Goal: Task Accomplishment & Management: Manage account settings

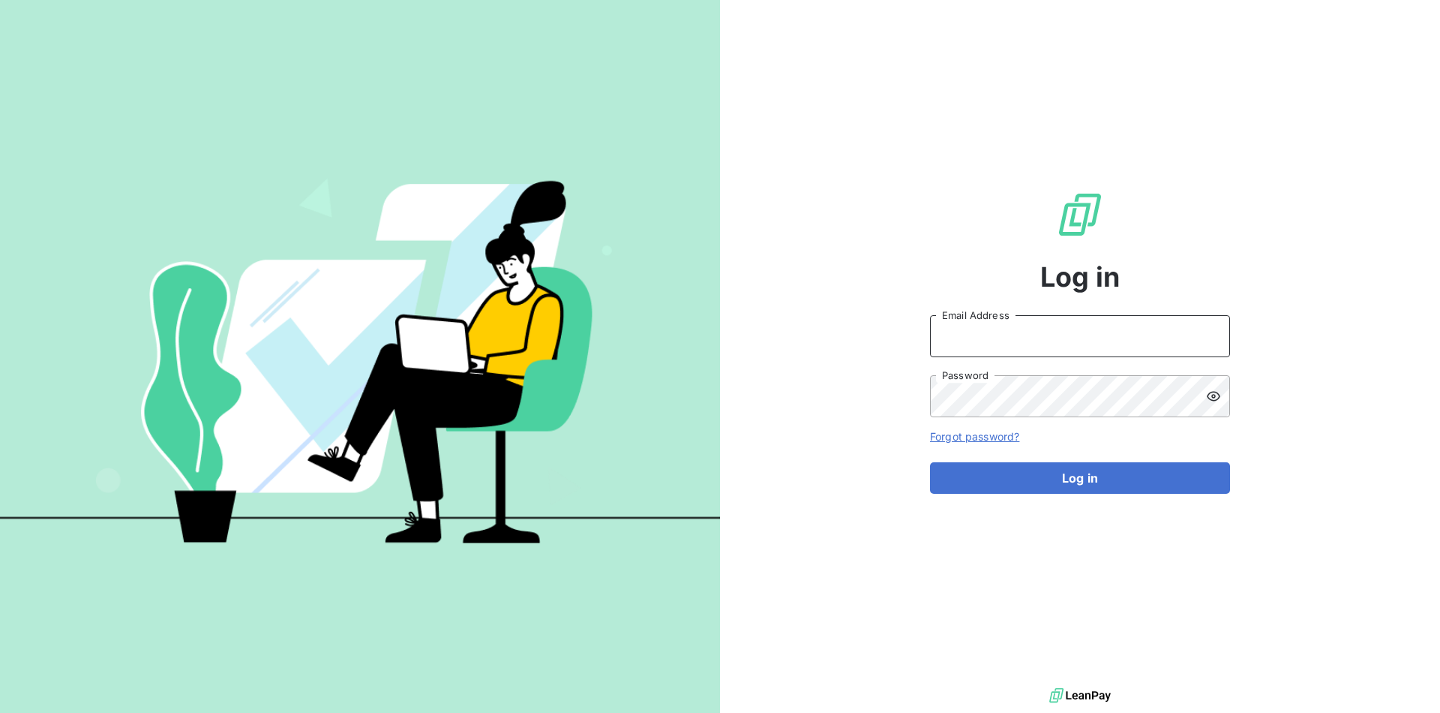
click at [1044, 345] on input "Email Address" at bounding box center [1080, 336] width 300 height 42
click at [930, 462] on button "Log in" at bounding box center [1080, 478] width 300 height 32
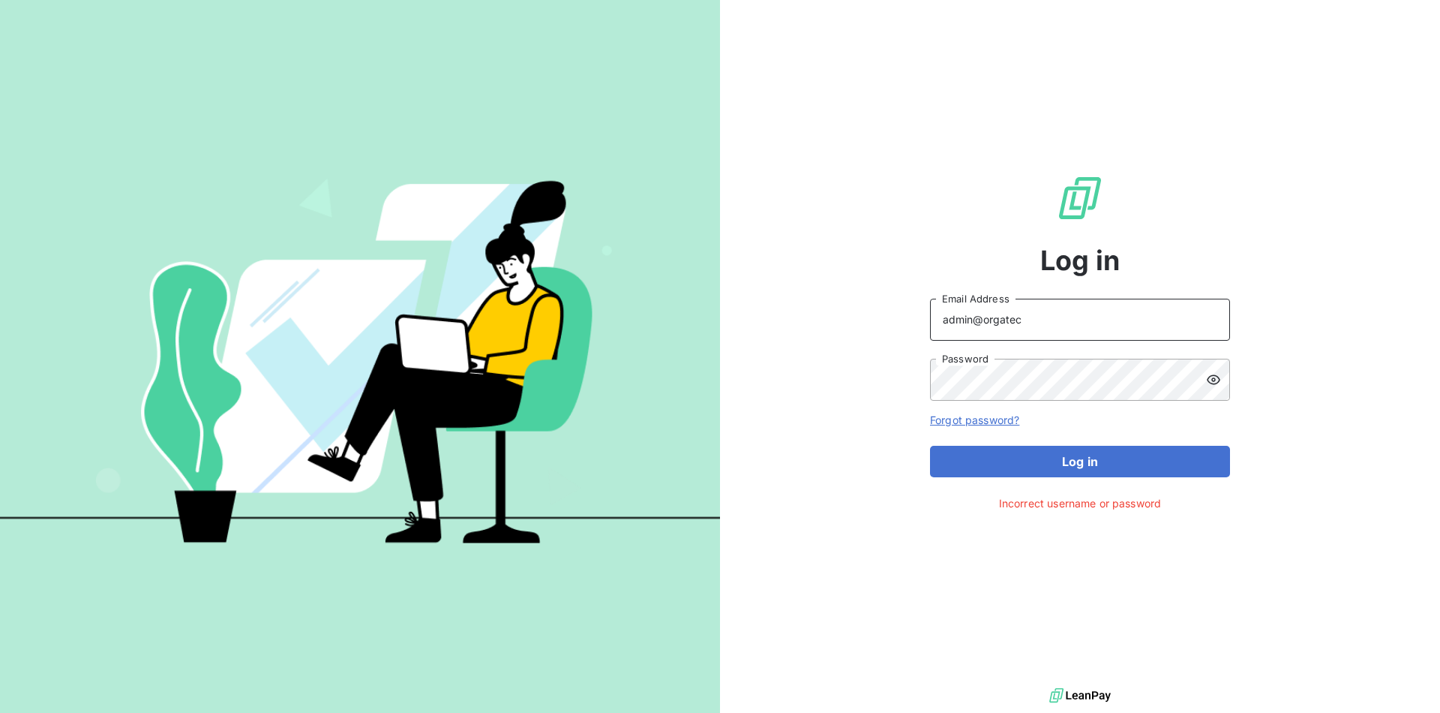
click at [1026, 322] on input "admin@orgatec" at bounding box center [1080, 320] width 300 height 42
type input "admin@salvia"
click at [930, 446] on button "Log in" at bounding box center [1080, 462] width 300 height 32
click at [1101, 469] on button "Log in" at bounding box center [1080, 462] width 300 height 32
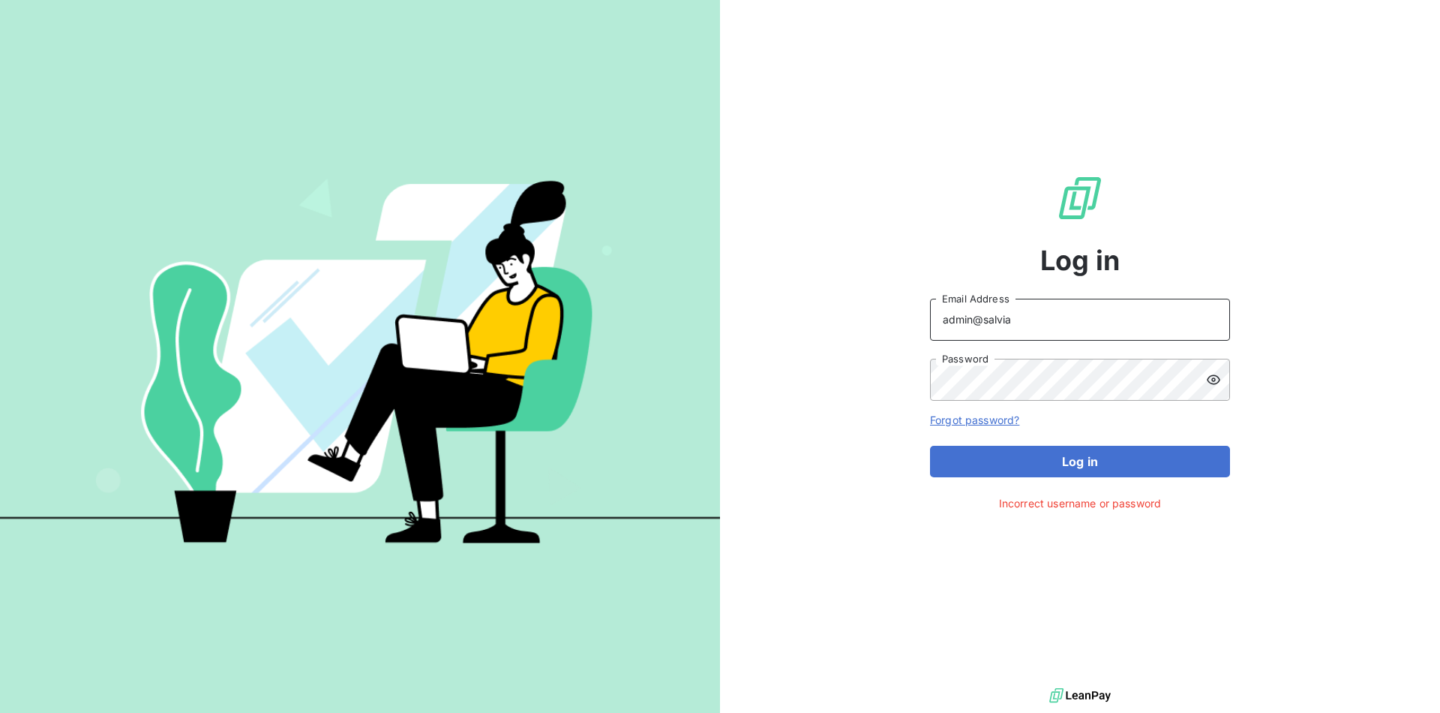
drag, startPoint x: 983, startPoint y: 320, endPoint x: 1151, endPoint y: 320, distance: 168.0
click at [1151, 320] on input "admin@salvia" at bounding box center [1080, 320] width 300 height 42
click at [1126, 50] on div "Log in admin@salvia Email Address Password Forgot password? Log in Incorrect us…" at bounding box center [1080, 342] width 300 height 684
